Goal: Participate in discussion: Engage in conversation with other users on a specific topic

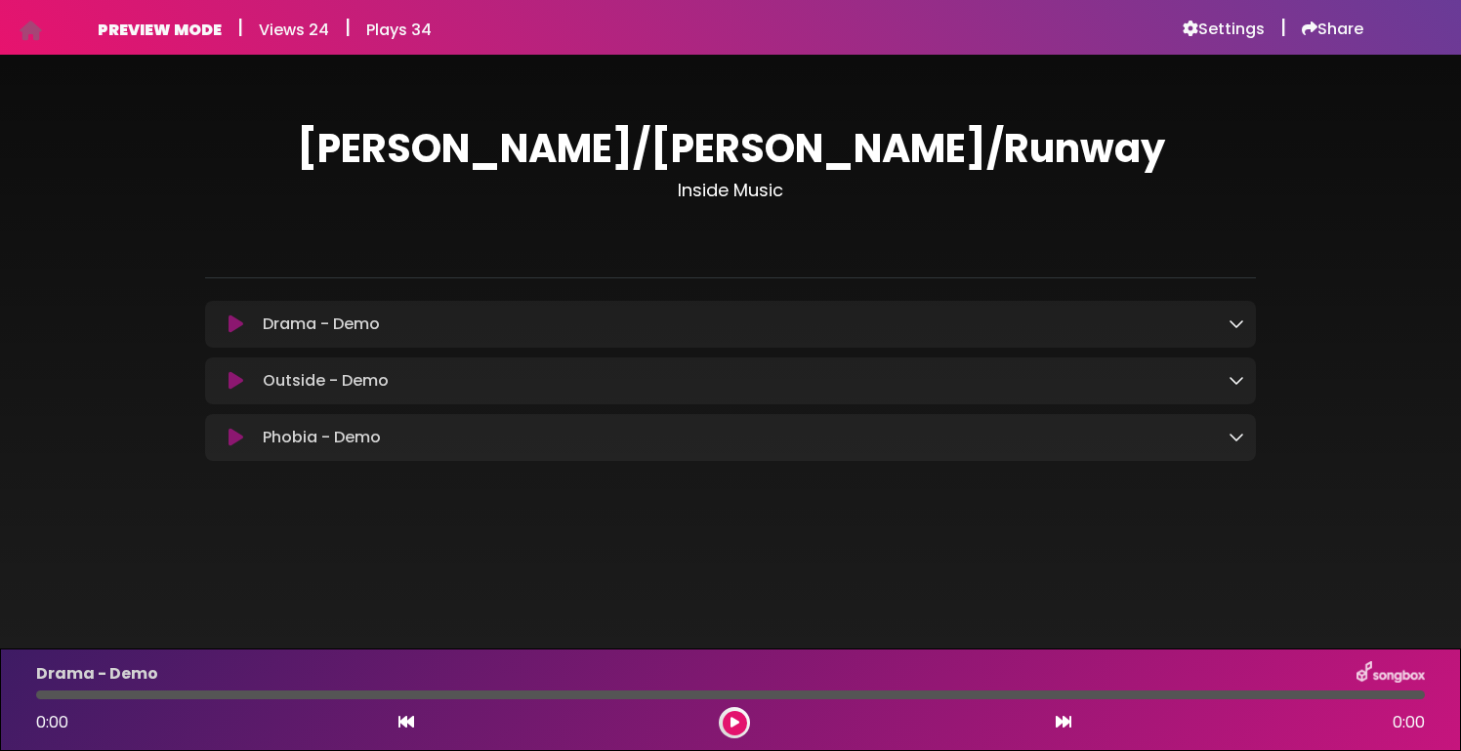
click at [1236, 435] on icon at bounding box center [1236, 437] width 16 height 16
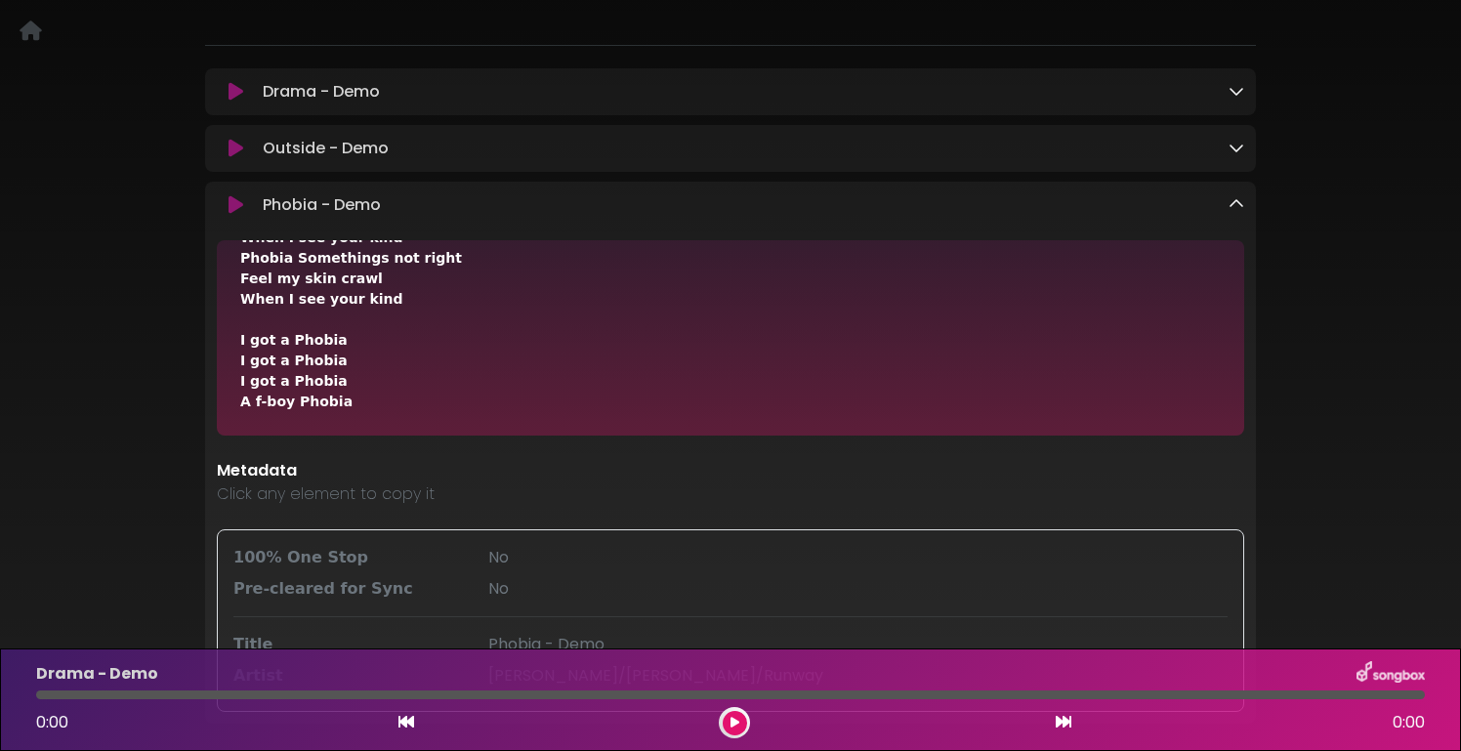
scroll to position [280, 0]
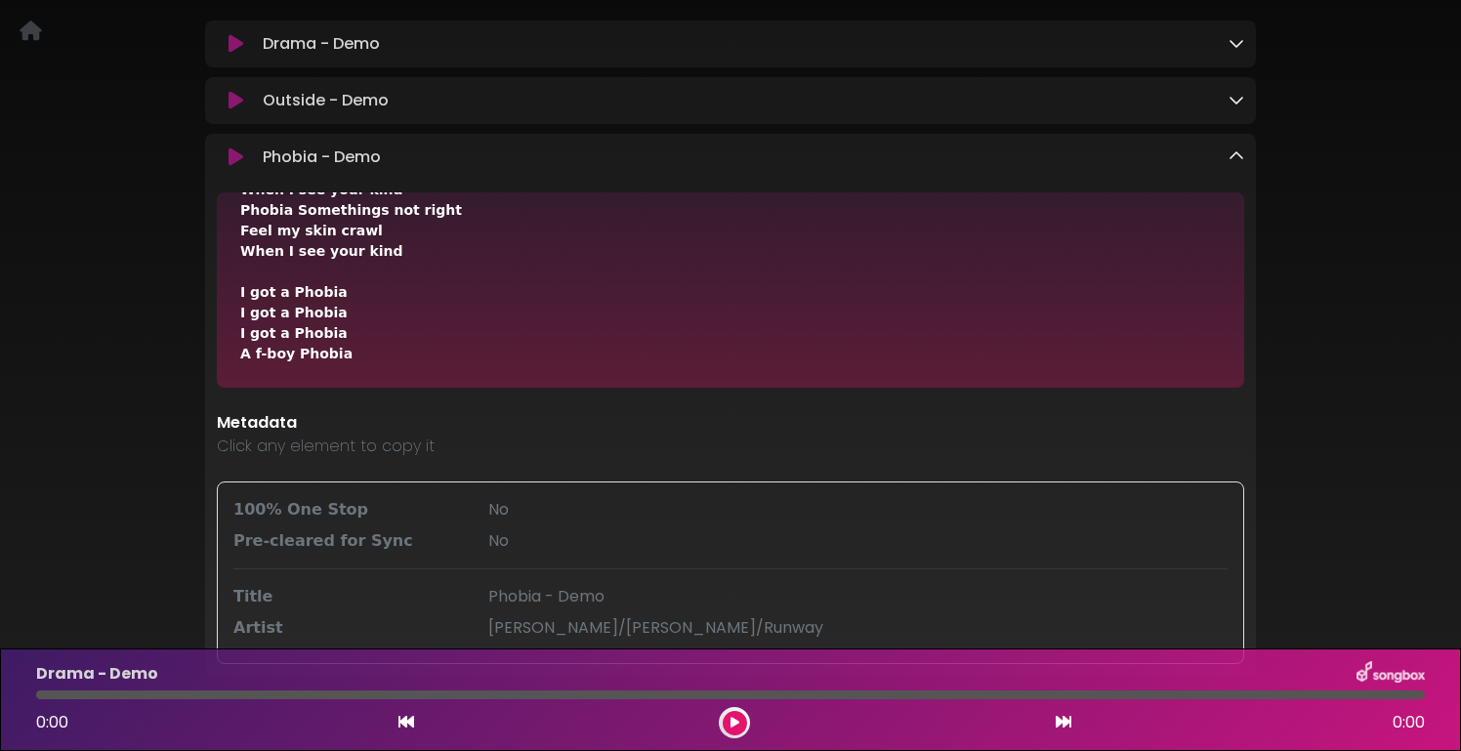
click at [1239, 107] on icon at bounding box center [1236, 100] width 16 height 16
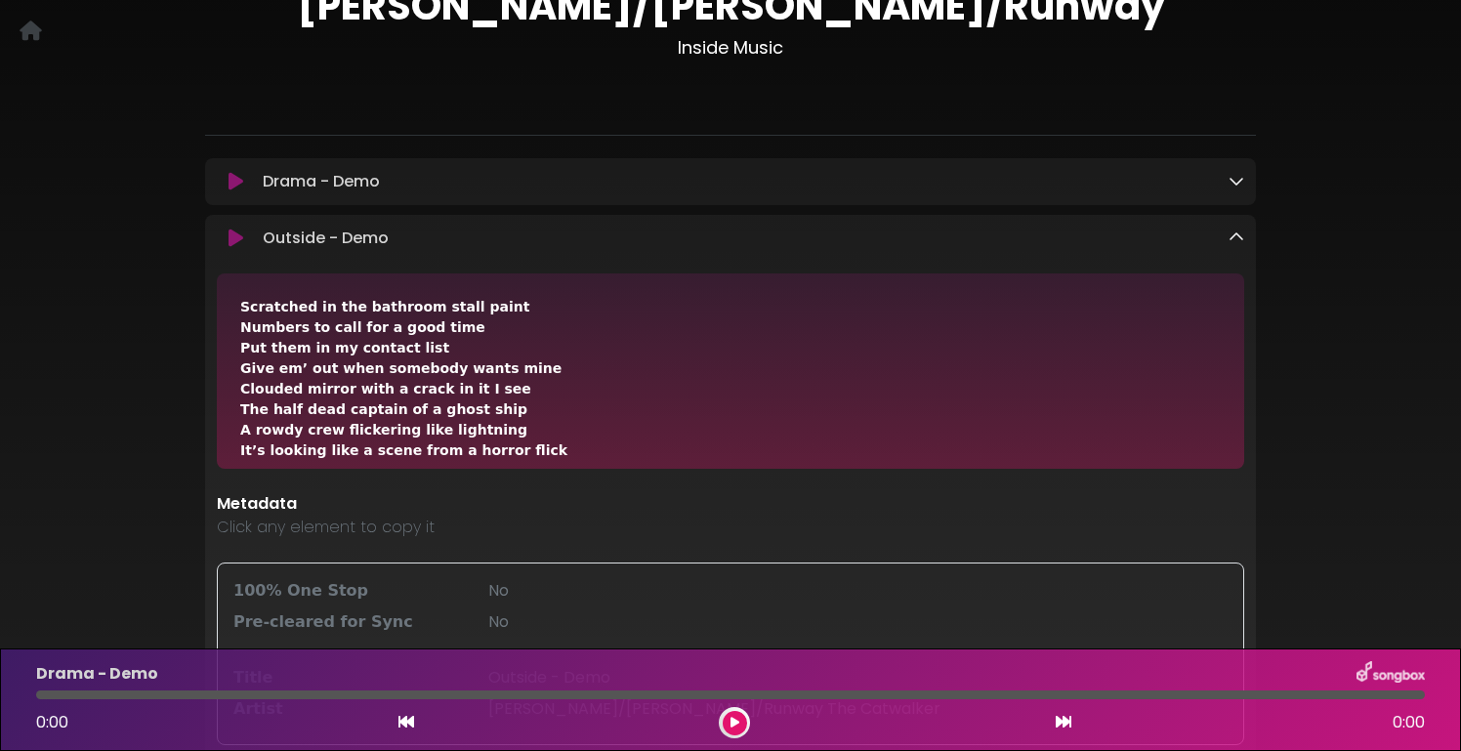
scroll to position [138, 0]
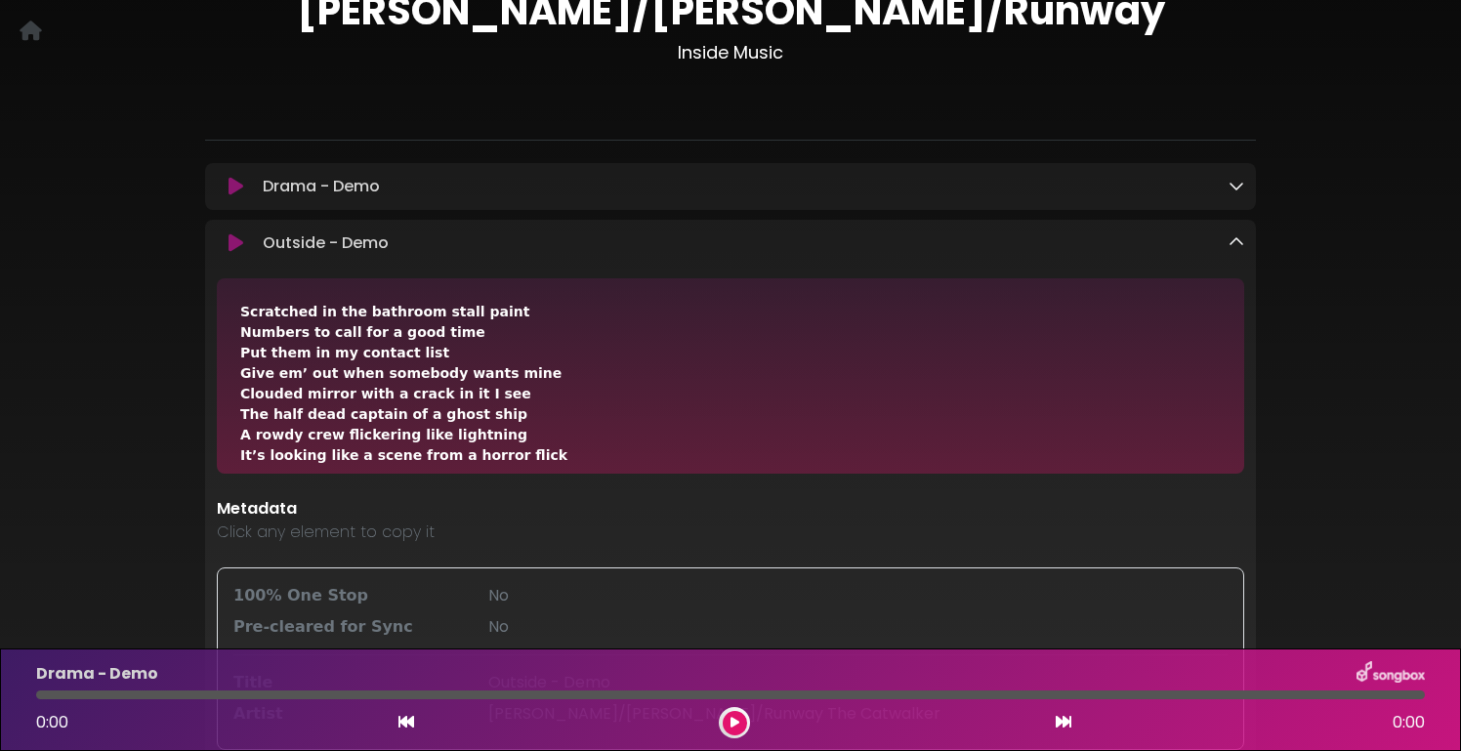
click at [1232, 184] on icon at bounding box center [1236, 186] width 16 height 16
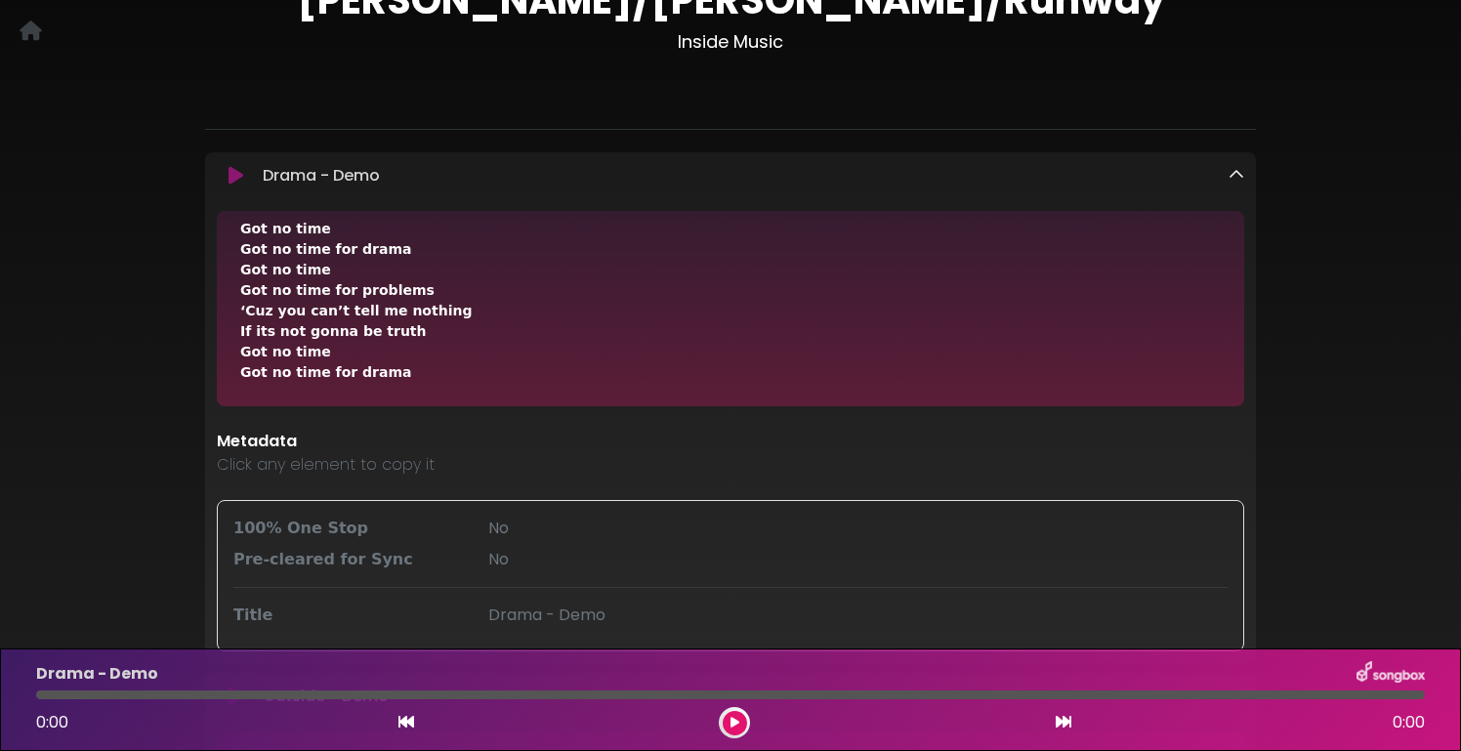
scroll to position [0, 0]
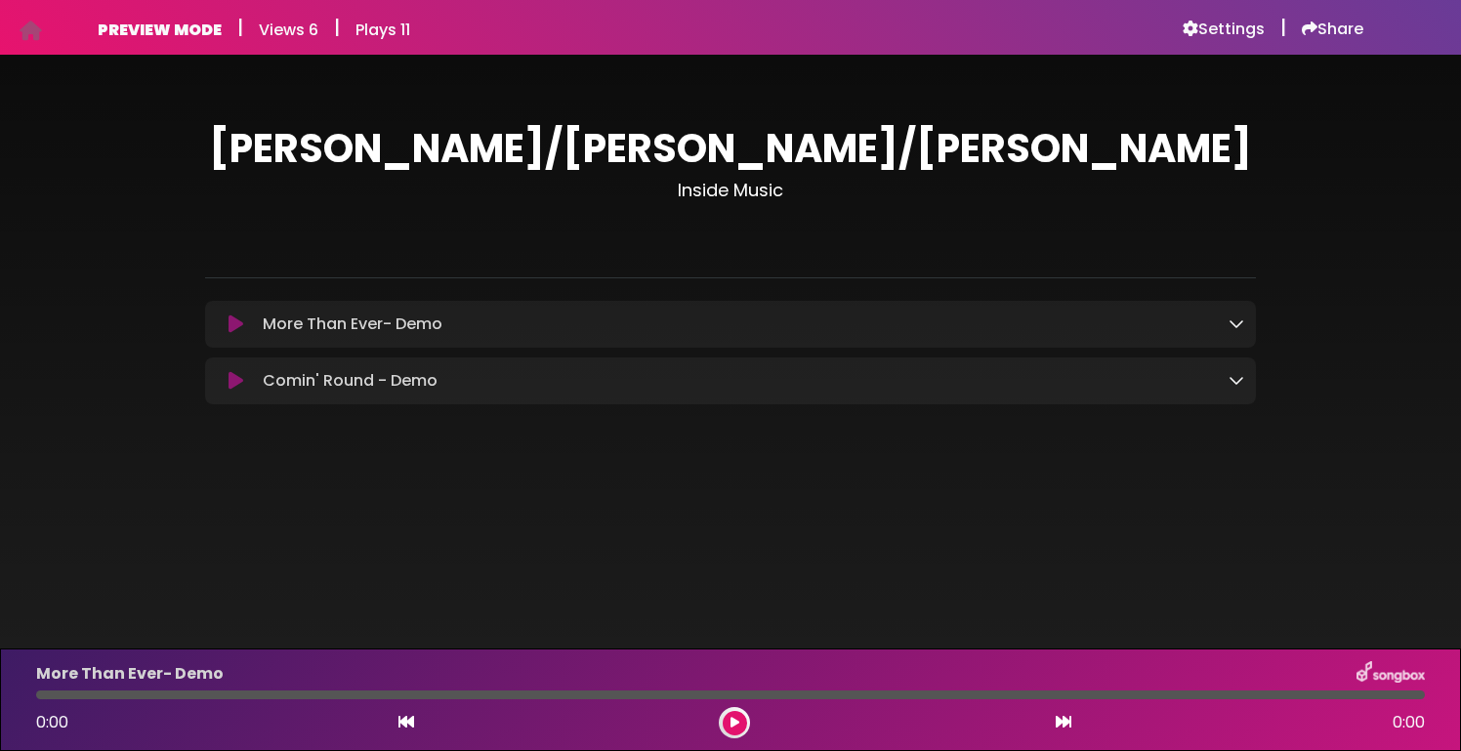
click at [1240, 331] on icon at bounding box center [1236, 323] width 16 height 16
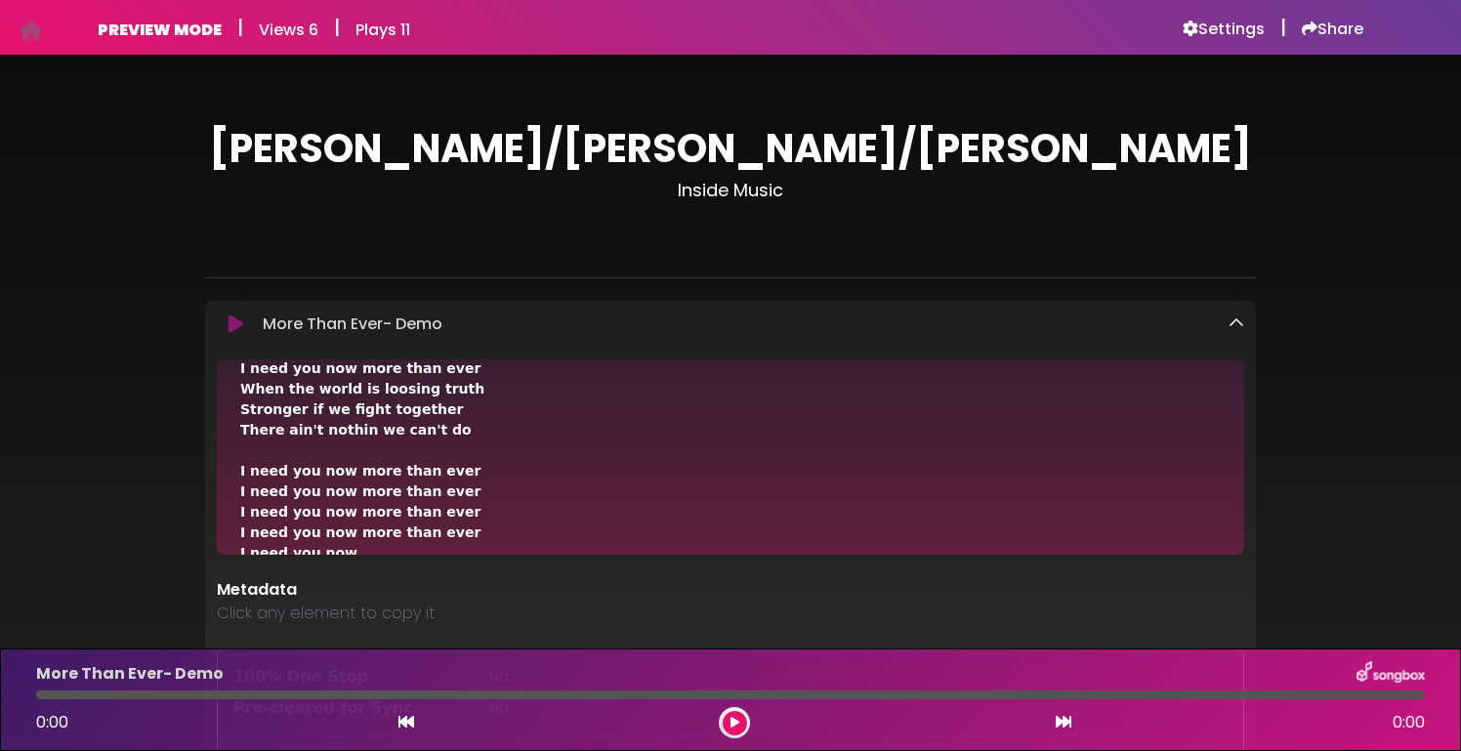
scroll to position [1020, 0]
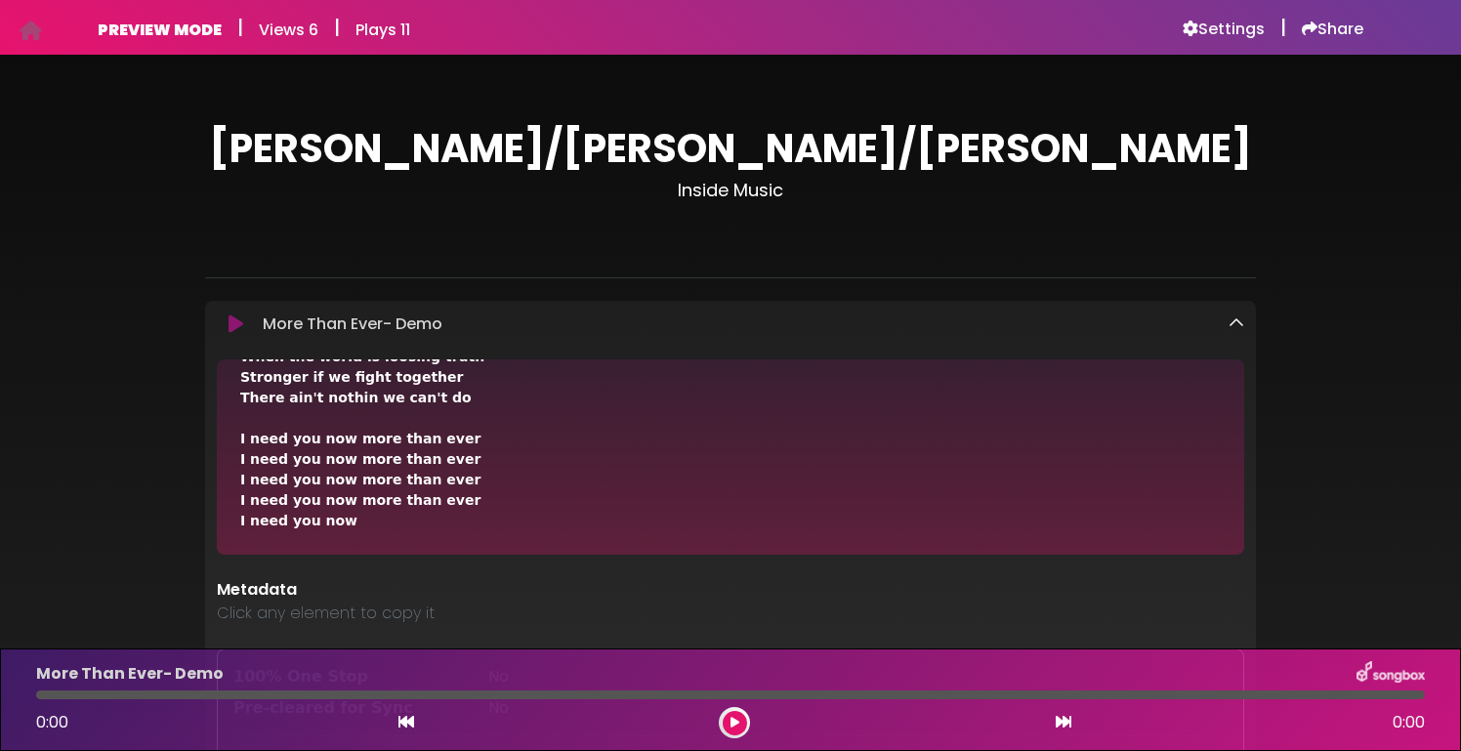
click at [1241, 320] on icon at bounding box center [1236, 323] width 16 height 16
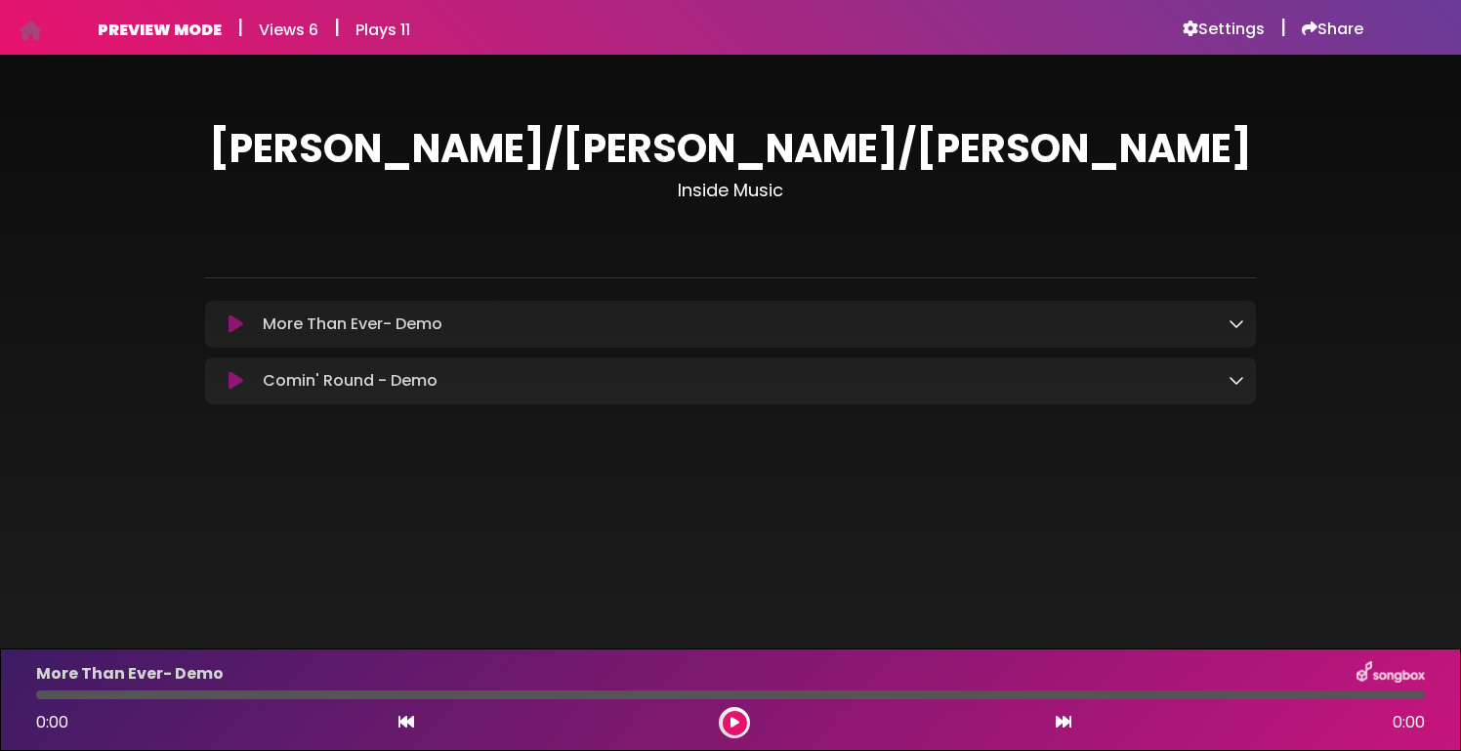
click at [1232, 376] on icon at bounding box center [1236, 380] width 16 height 16
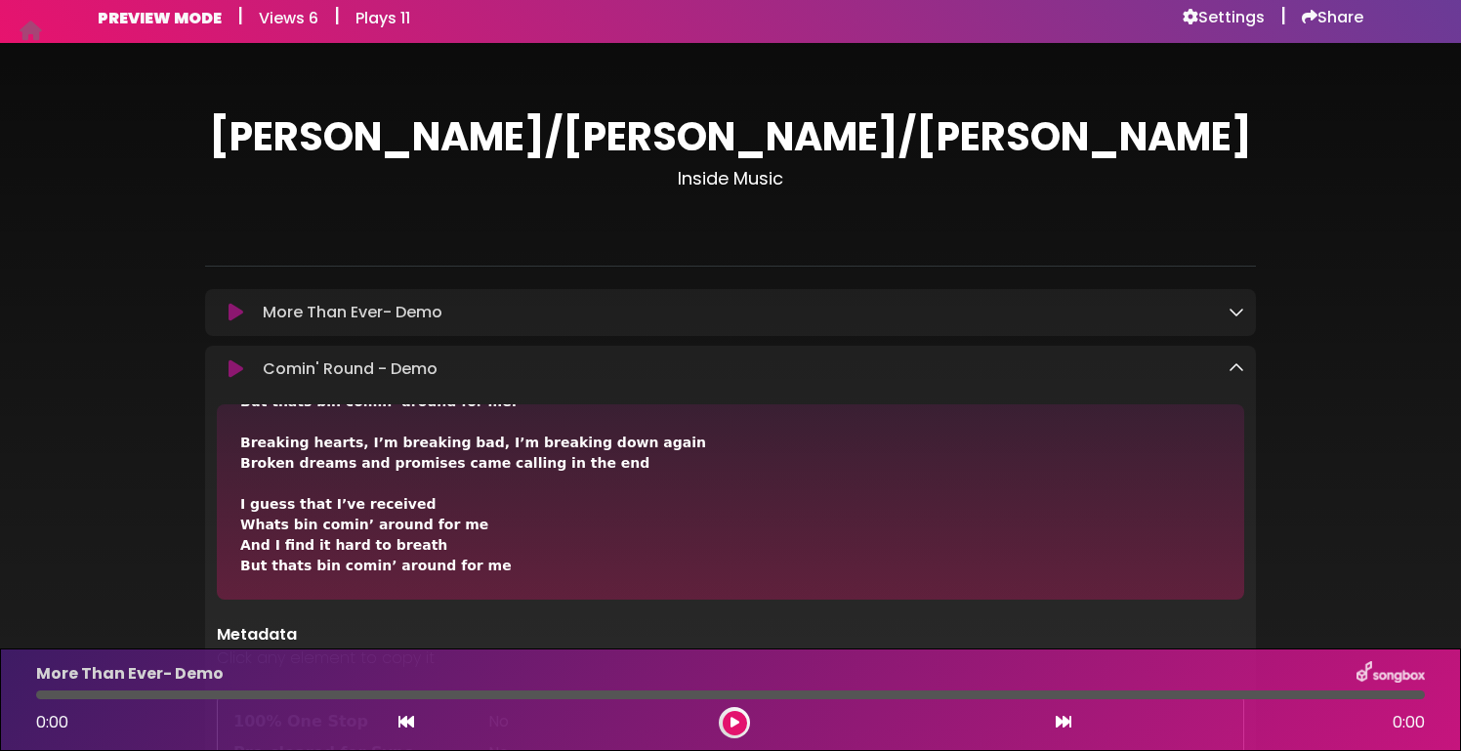
scroll to position [15, 0]
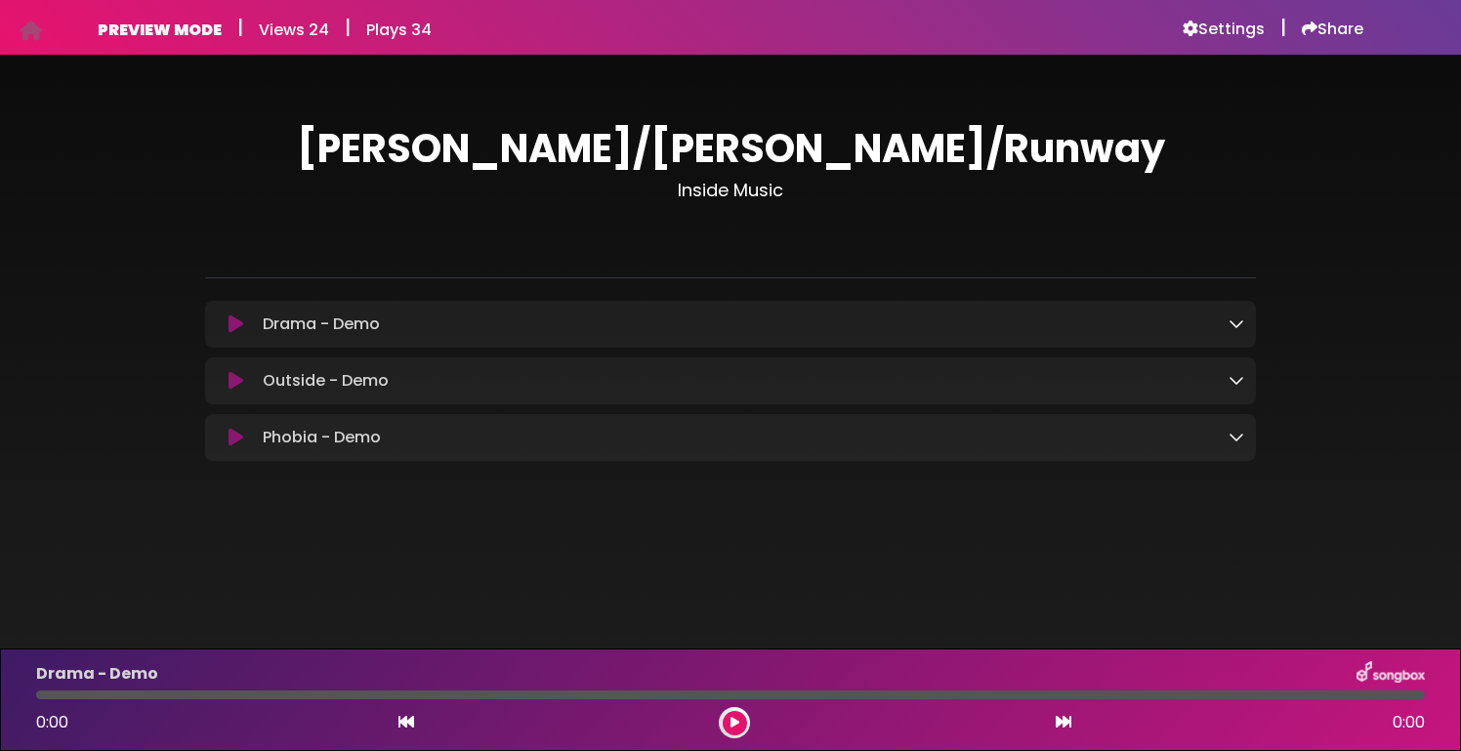
click at [491, 430] on div "Phobia - Demo Loading Track..." at bounding box center [749, 437] width 989 height 23
click at [1238, 439] on icon at bounding box center [1236, 437] width 16 height 16
